Goal: Information Seeking & Learning: Learn about a topic

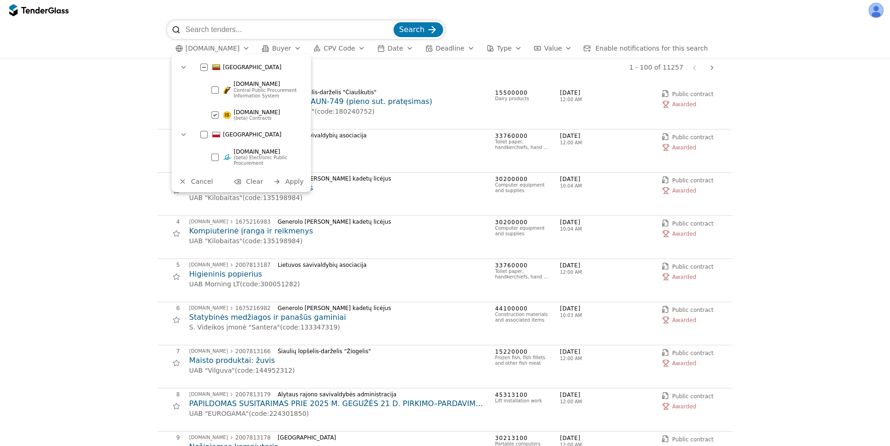
click at [217, 89] on div at bounding box center [214, 89] width 7 height 7
click at [217, 111] on div at bounding box center [214, 114] width 7 height 7
click at [288, 181] on span "Apply" at bounding box center [294, 181] width 19 height 7
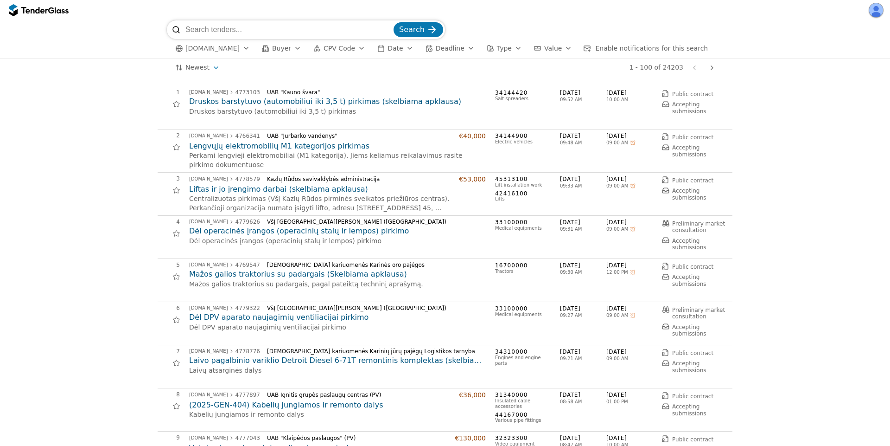
click at [213, 50] on span "[DOMAIN_NAME]" at bounding box center [213, 49] width 54 height 8
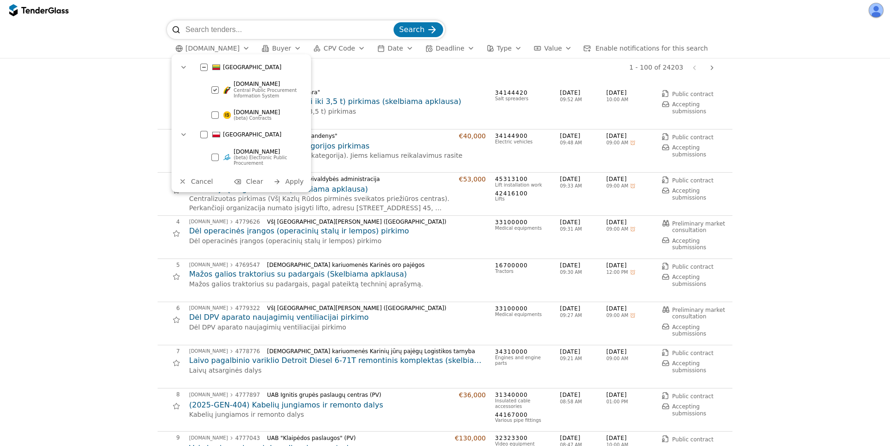
click at [214, 114] on div at bounding box center [214, 114] width 7 height 7
click at [243, 111] on span "[DOMAIN_NAME]" at bounding box center [257, 112] width 46 height 6
drag, startPoint x: 261, startPoint y: 158, endPoint x: 265, endPoint y: 159, distance: 4.7
click at [261, 157] on span "(beta) Electronic Public Procurement" at bounding box center [261, 160] width 55 height 11
click at [296, 183] on span "Apply" at bounding box center [294, 181] width 19 height 7
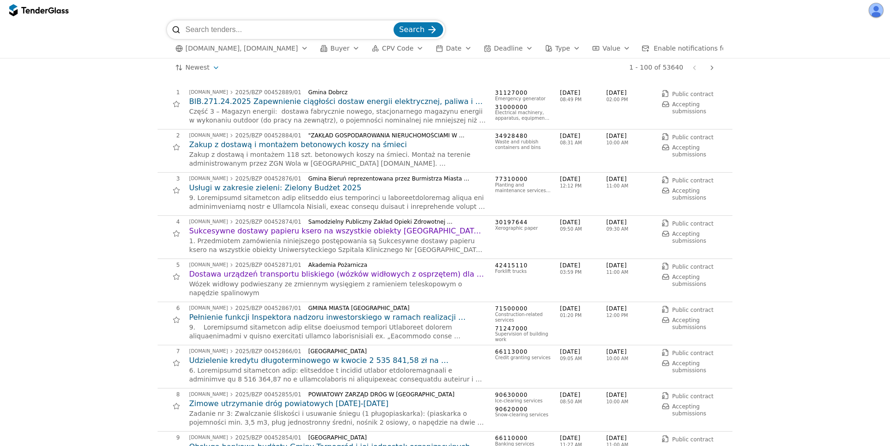
click at [331, 50] on span "Buyer" at bounding box center [340, 48] width 19 height 7
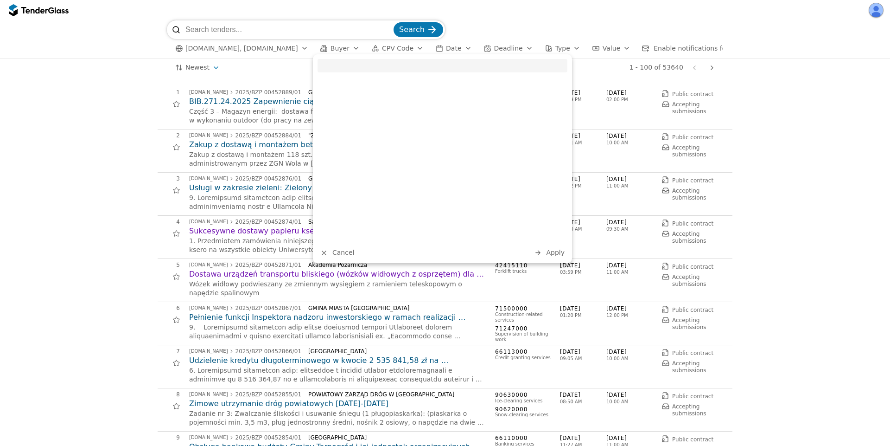
type input "z"
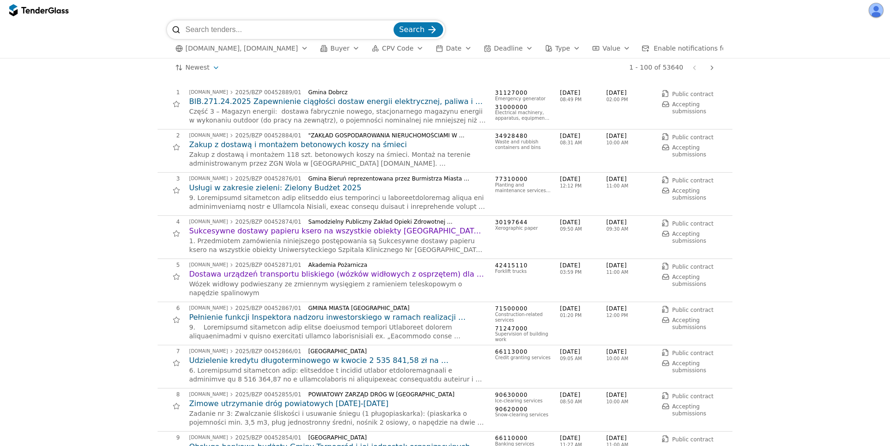
drag, startPoint x: 380, startPoint y: 46, endPoint x: 400, endPoint y: 51, distance: 20.4
click at [382, 46] on span "CPV Code" at bounding box center [398, 48] width 32 height 7
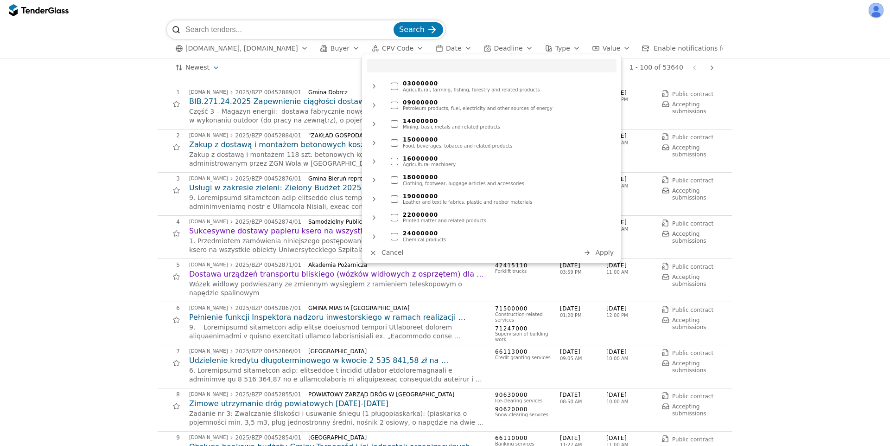
click at [446, 49] on span "Date" at bounding box center [453, 48] width 15 height 7
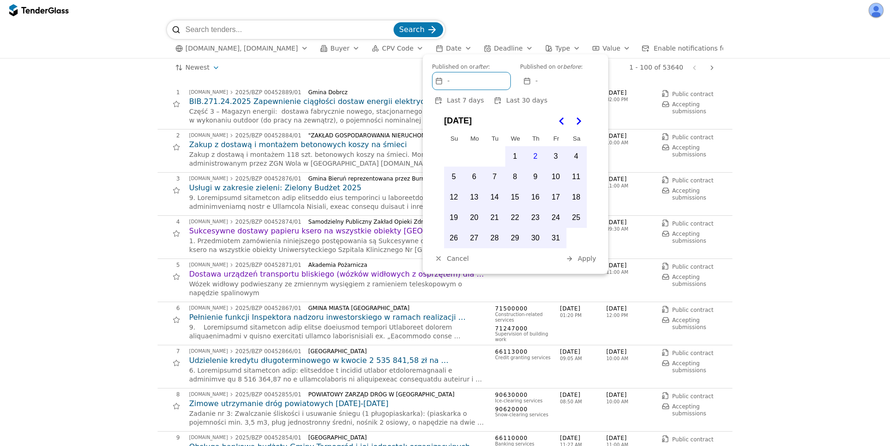
click at [331, 48] on span "Buyer" at bounding box center [340, 48] width 19 height 7
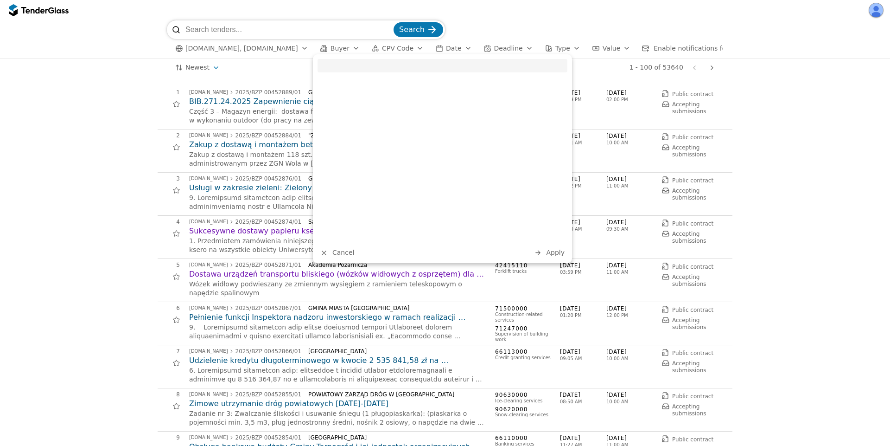
click at [114, 72] on div "Newest Save this search 1 - 100 of 53640 Previous page Next page" at bounding box center [445, 67] width 881 height 19
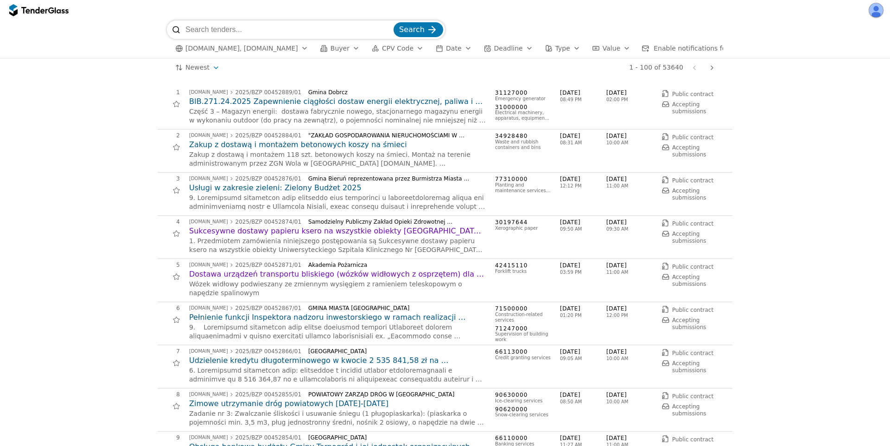
click at [297, 107] on h2 "BIB.271.24.2025 Zapewnienie ciągłości dostaw energii elektrycznej, paliwa i tra…" at bounding box center [337, 101] width 297 height 10
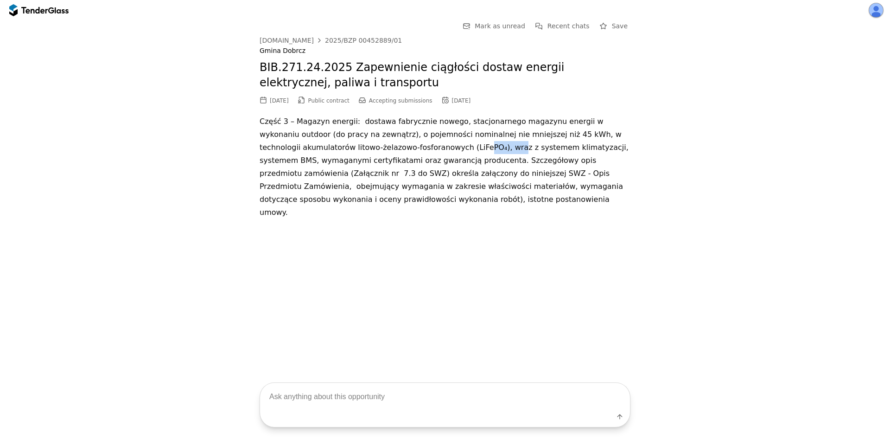
drag, startPoint x: 362, startPoint y: 145, endPoint x: 404, endPoint y: 158, distance: 44.3
click at [394, 154] on p "Część 3 – Magazyn energii: dostawa fabrycznie nowego, stacjonarnego magazynu en…" at bounding box center [445, 167] width 371 height 104
click at [420, 169] on p "Część 3 – Magazyn energii: dostawa fabrycznie nowego, stacjonarnego magazynu en…" at bounding box center [445, 167] width 371 height 104
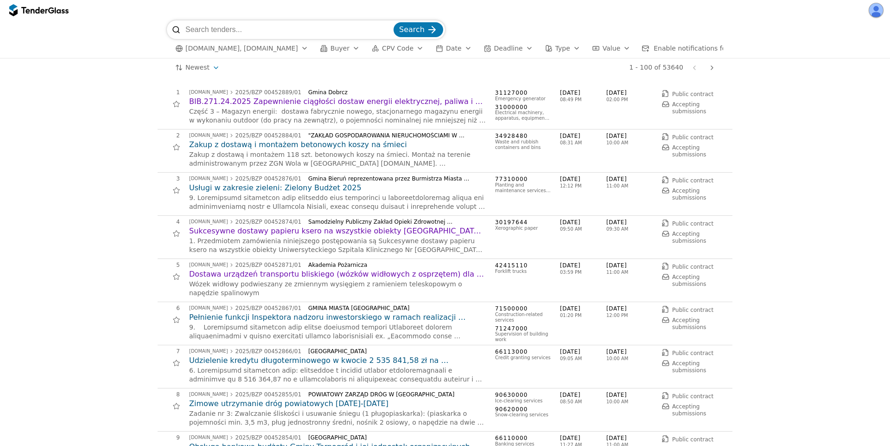
click at [294, 51] on span "viesiejipirkimai.lt, ezamowienia.gov.pl" at bounding box center [242, 49] width 113 height 8
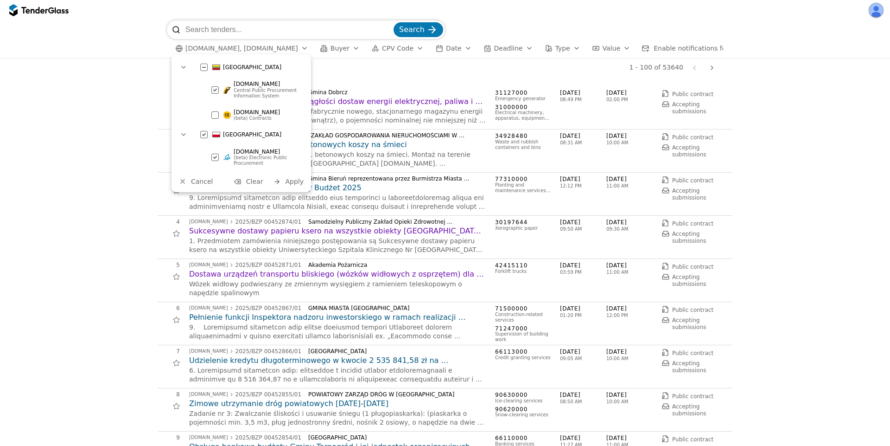
click at [223, 130] on div "[GEOGRAPHIC_DATA]" at bounding box center [262, 134] width 79 height 8
click at [232, 70] on div "[GEOGRAPHIC_DATA]" at bounding box center [262, 67] width 79 height 8
click at [219, 60] on div "[GEOGRAPHIC_DATA]" at bounding box center [251, 67] width 111 height 15
click at [300, 181] on span "Apply" at bounding box center [294, 180] width 19 height 7
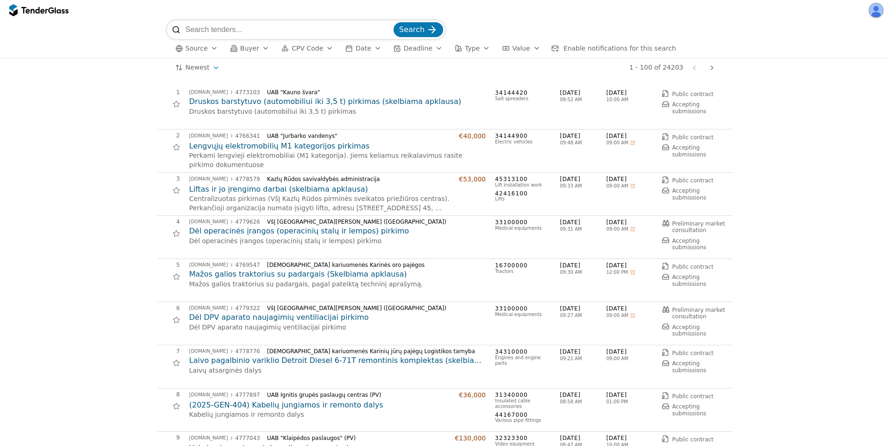
click at [213, 48] on div "button" at bounding box center [214, 48] width 26 height 24
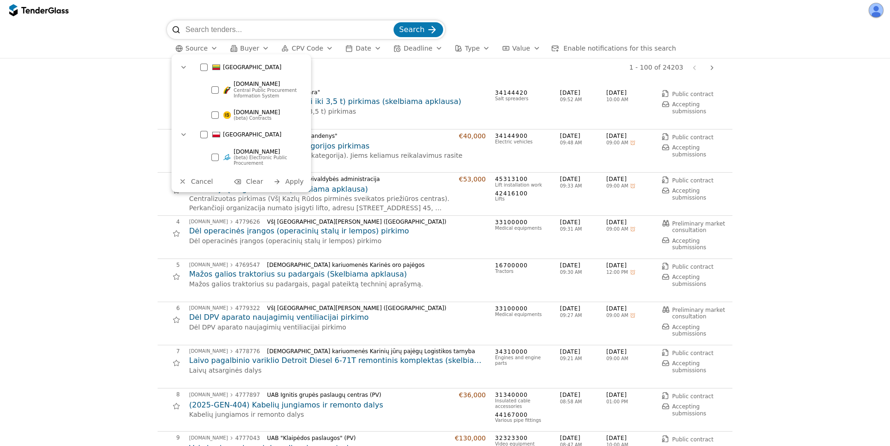
click at [229, 70] on span "[GEOGRAPHIC_DATA]" at bounding box center [252, 67] width 58 height 6
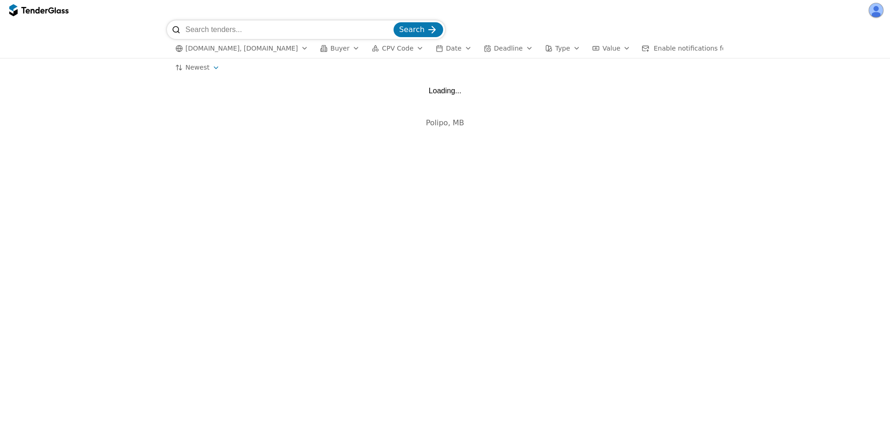
click at [227, 49] on span "viesiejipirkimai.lt, eviesiejipirkimai.lt" at bounding box center [242, 49] width 113 height 8
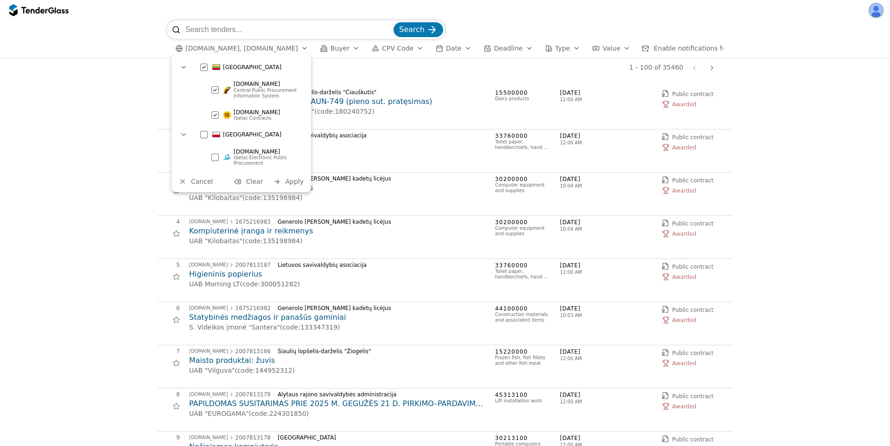
click at [237, 86] on span "[DOMAIN_NAME]" at bounding box center [257, 84] width 46 height 6
click at [237, 112] on span "[DOMAIN_NAME]" at bounding box center [257, 112] width 46 height 6
click at [237, 92] on span "Central Public Procurement Information System" at bounding box center [266, 92] width 64 height 11
click at [237, 115] on span "(beta) Contracts" at bounding box center [253, 117] width 38 height 5
click at [230, 65] on span "[GEOGRAPHIC_DATA]" at bounding box center [252, 67] width 58 height 6
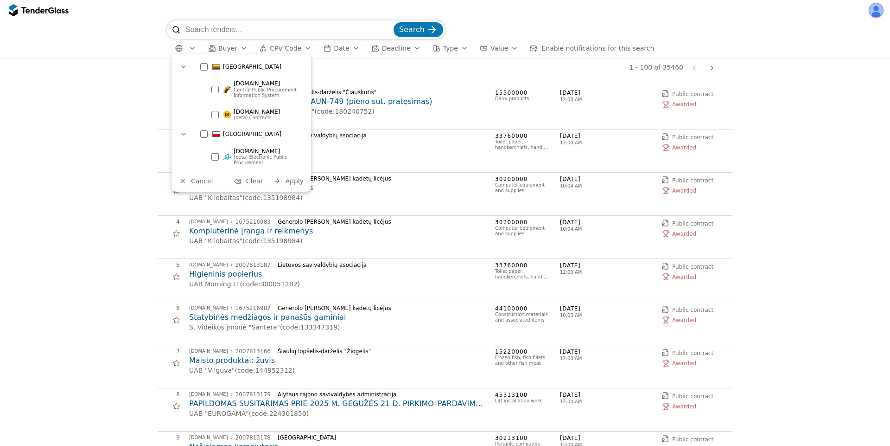
click at [230, 65] on span "[GEOGRAPHIC_DATA]" at bounding box center [252, 67] width 58 height 6
drag, startPoint x: 232, startPoint y: 108, endPoint x: 237, endPoint y: 107, distance: 5.6
click at [232, 108] on div "eviesiejipirkimai.lt (beta) Contracts" at bounding box center [263, 115] width 78 height 16
click at [287, 180] on span "Apply" at bounding box center [294, 181] width 19 height 7
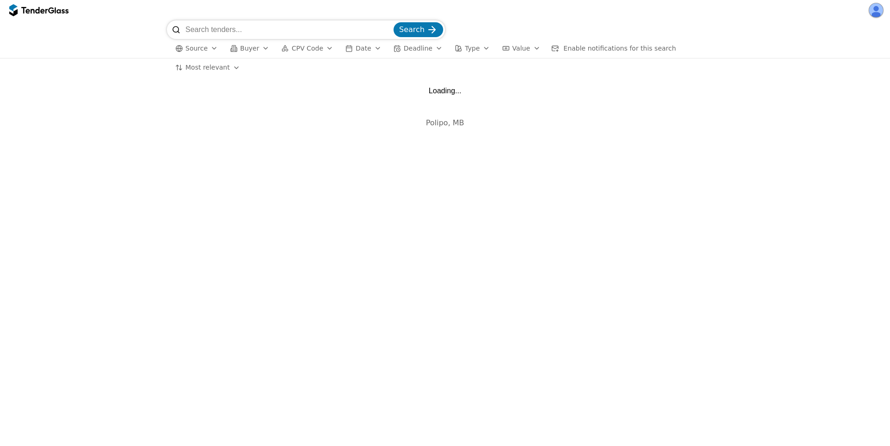
click at [189, 46] on span "Source" at bounding box center [197, 48] width 22 height 7
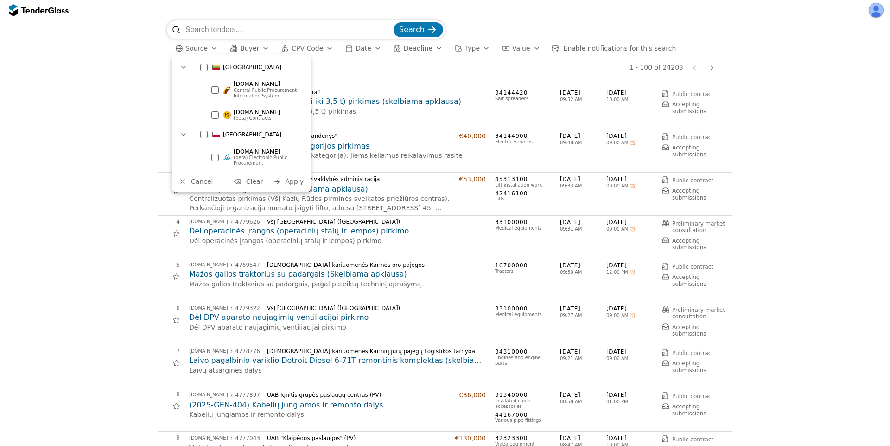
click at [229, 85] on div "[DOMAIN_NAME] Central Public Procurement Information System" at bounding box center [263, 89] width 78 height 21
click at [298, 181] on span "Apply" at bounding box center [294, 181] width 19 height 7
